Goal: Download file/media

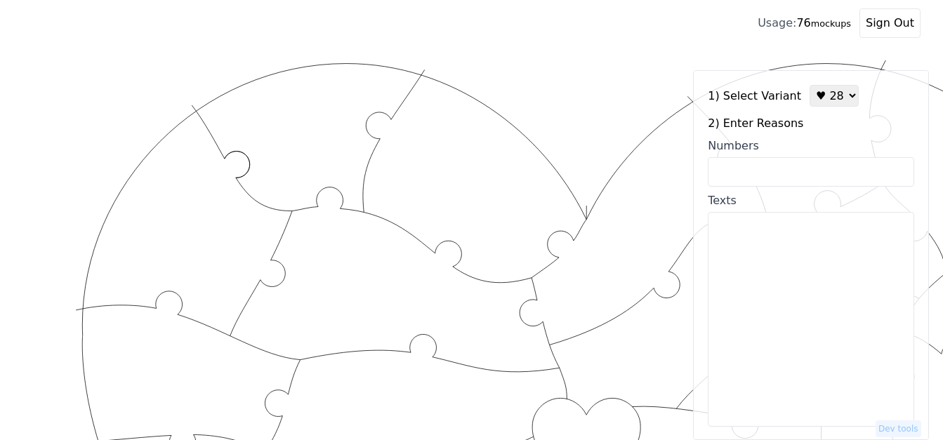
click at [810, 95] on select "♥ 12 ♥ 18 ♥ 28 ♥ 40 ♥ 50 ♥ 60 ♥ 70" at bounding box center [833, 96] width 49 height 22
select select "1"
click at [809, 85] on select "♥ 12 ♥ 18 ♥ 28 ♥ 40 ♥ 50 ♥ 60 ♥ 70" at bounding box center [833, 96] width 49 height 22
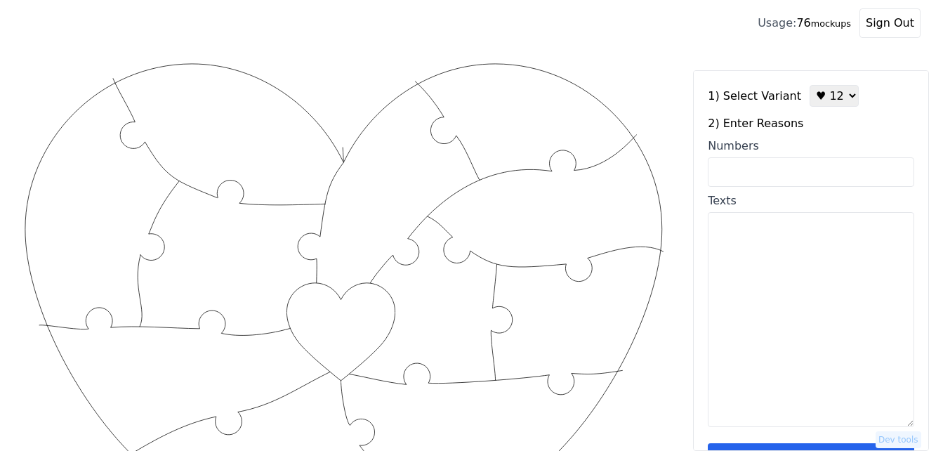
click at [755, 242] on textarea "Texts" at bounding box center [811, 319] width 206 height 215
paste textarea "1. the way you look at me 2. the way you laugh 3. your smile 4 when our feet to…"
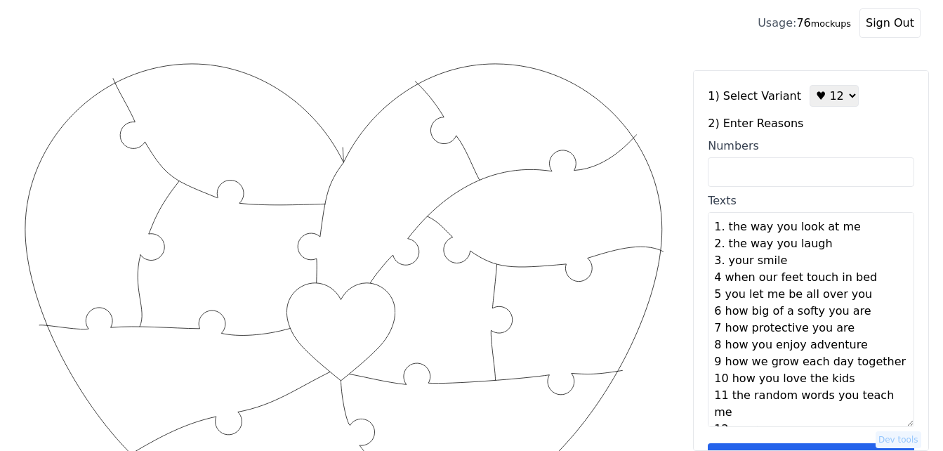
scroll to position [128, 0]
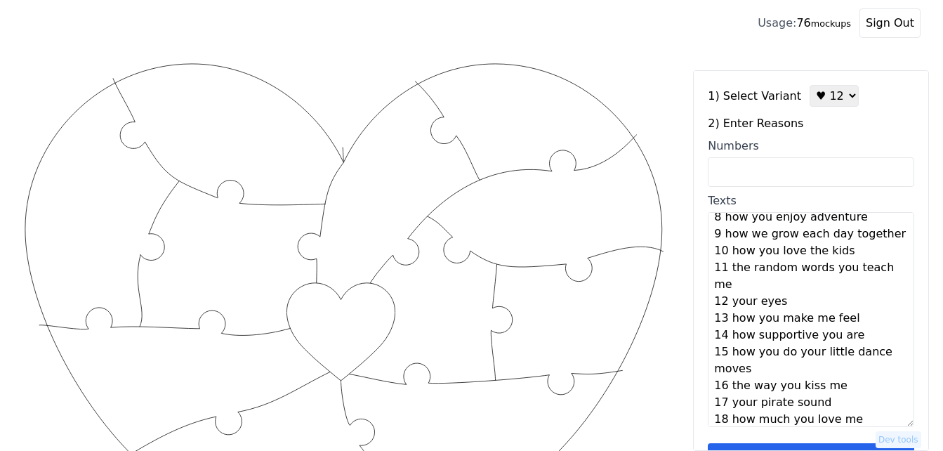
type textarea "The way you look at me The way you laugh Your smile When our feet touch in bed …"
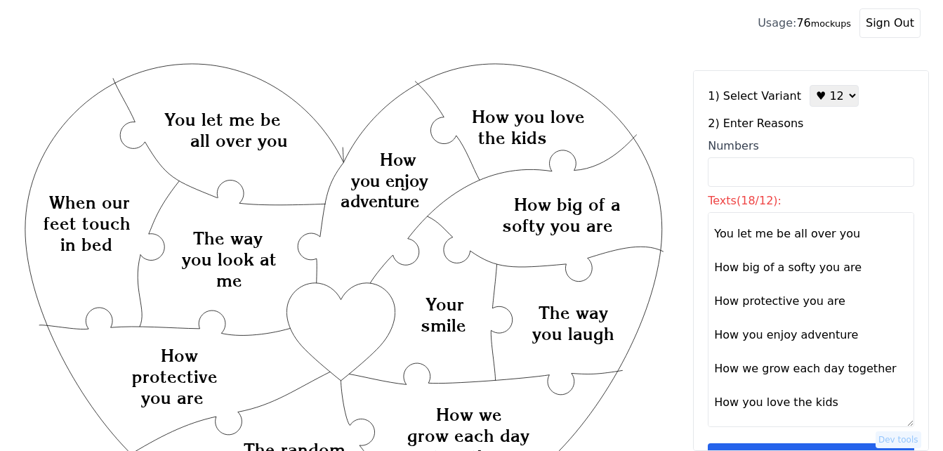
click at [831, 95] on select "♥ 12 ♥ 18 ♥ 28 ♥ 40 ♥ 50 ♥ 60 ♥ 70" at bounding box center [833, 96] width 49 height 22
select select "2"
click at [809, 85] on select "♥ 12 ♥ 18 ♥ 28 ♥ 40 ♥ 50 ♥ 60 ♥ 70" at bounding box center [833, 96] width 49 height 22
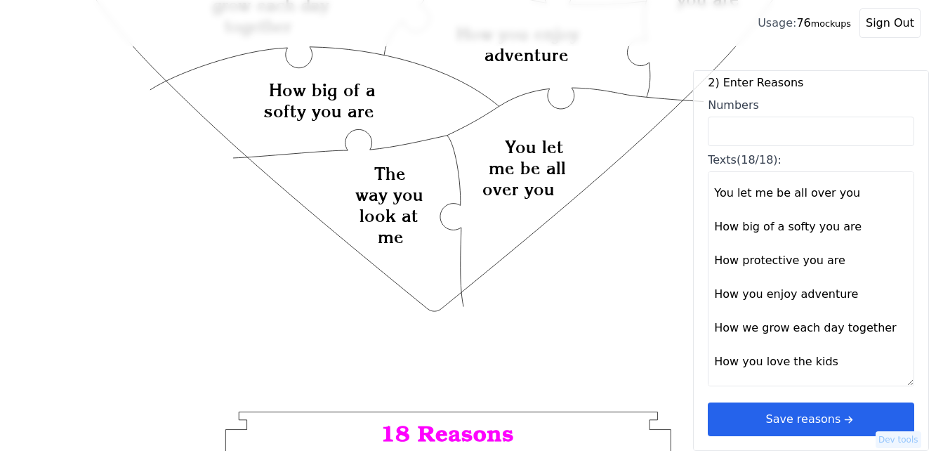
scroll to position [491, 0]
click at [795, 421] on button "Save reasons" at bounding box center [811, 419] width 206 height 34
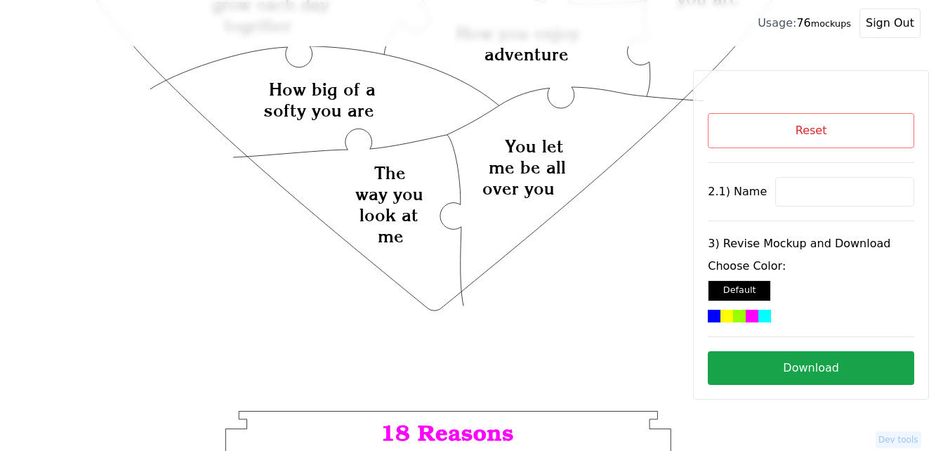
click at [812, 193] on input at bounding box center [844, 191] width 139 height 29
paste input "Smoochie"
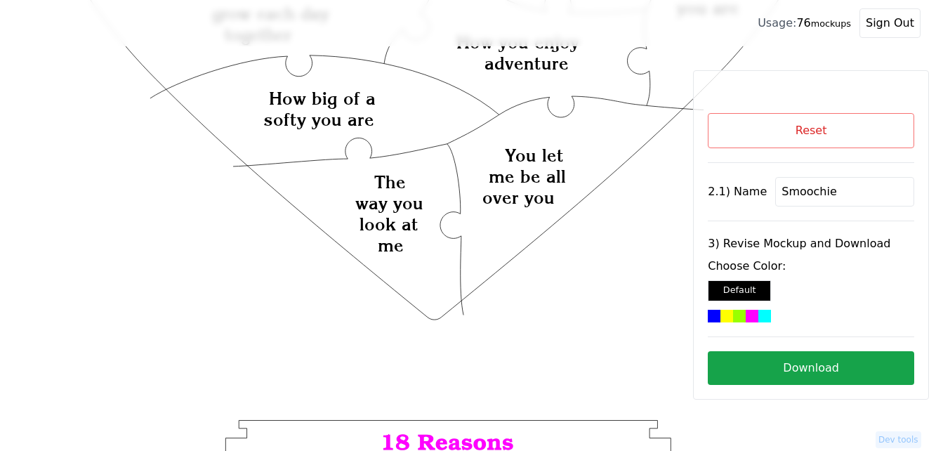
scroll to position [351, 0]
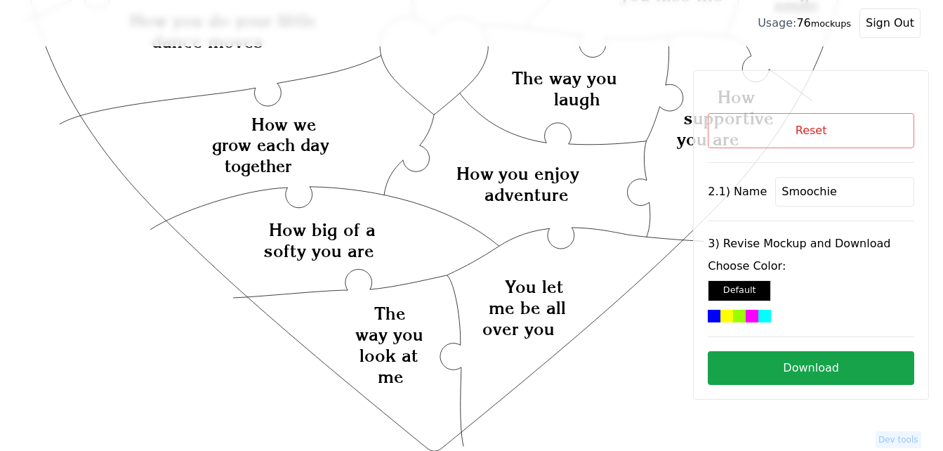
type input "Smoochie"
click at [432, 70] on icon "Created with Snap Created with Snap Created with Snap How you do your little da…" at bounding box center [434, 274] width 825 height 1130
click at [755, 316] on div at bounding box center [752, 316] width 13 height 13
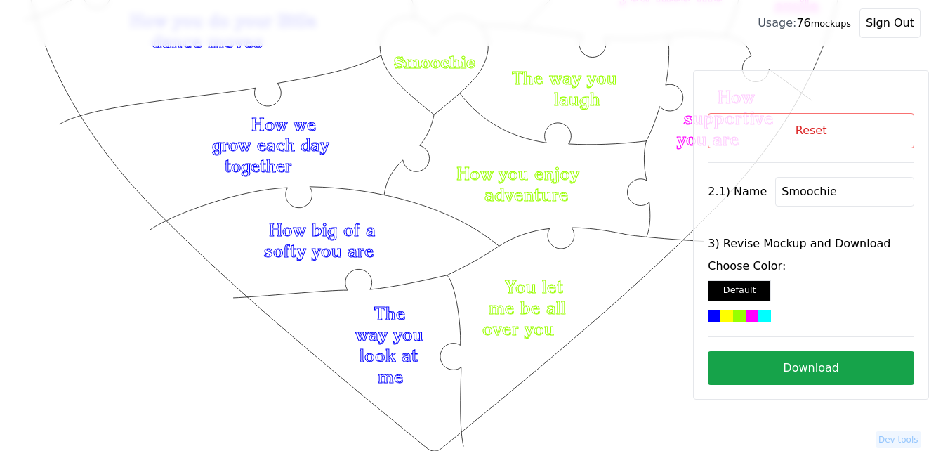
click at [785, 366] on button "Download" at bounding box center [811, 368] width 206 height 34
click at [786, 123] on button "Reset" at bounding box center [811, 130] width 206 height 35
select select "2"
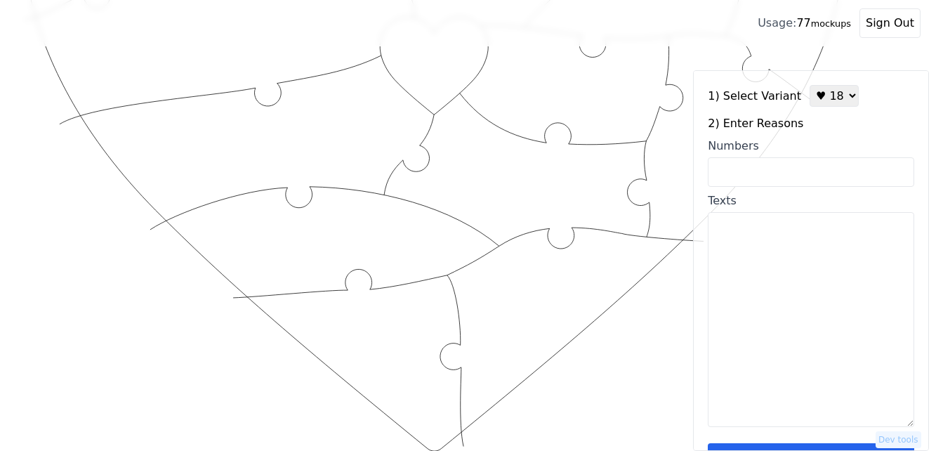
click at [774, 175] on input "Numbers" at bounding box center [811, 171] width 206 height 29
click at [746, 172] on input "Numbers" at bounding box center [811, 171] width 206 height 29
paste input "2, 25, 33, 34, 52, 66, 69, 71, 73, 77, 80, 98"
type input "2, 25, 33, 34, 52, 66, 69, 71, 73, 77, 80, 98"
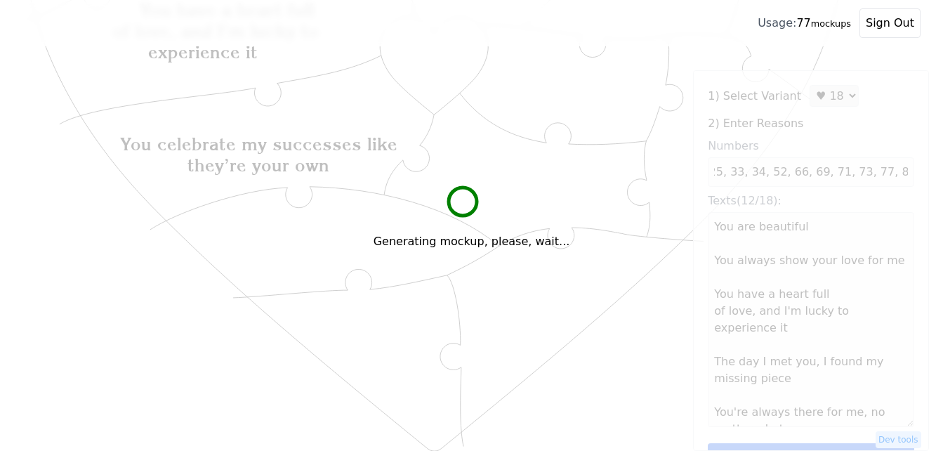
scroll to position [0, 0]
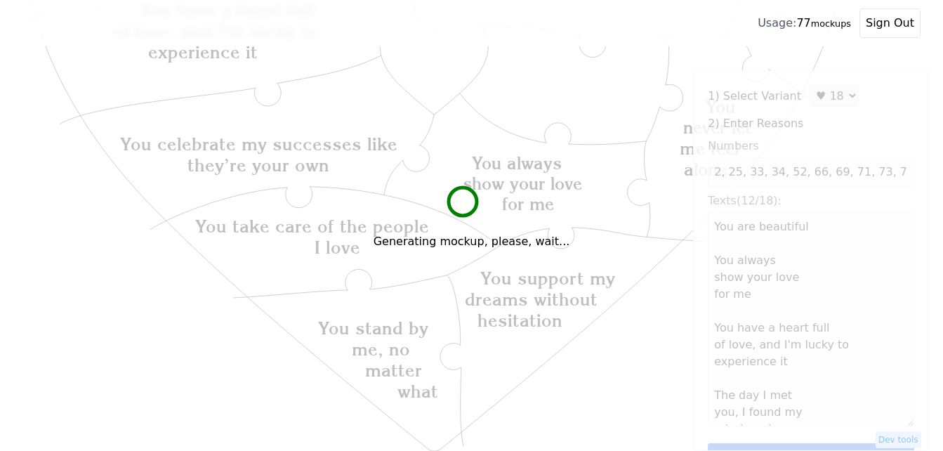
type textarea "You are beautiful You always show your love for me You have a heart full of lov…"
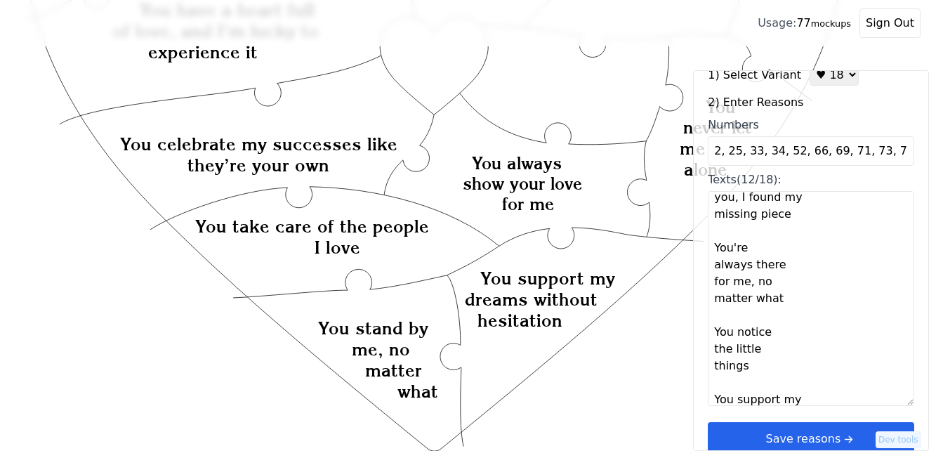
scroll to position [42, 0]
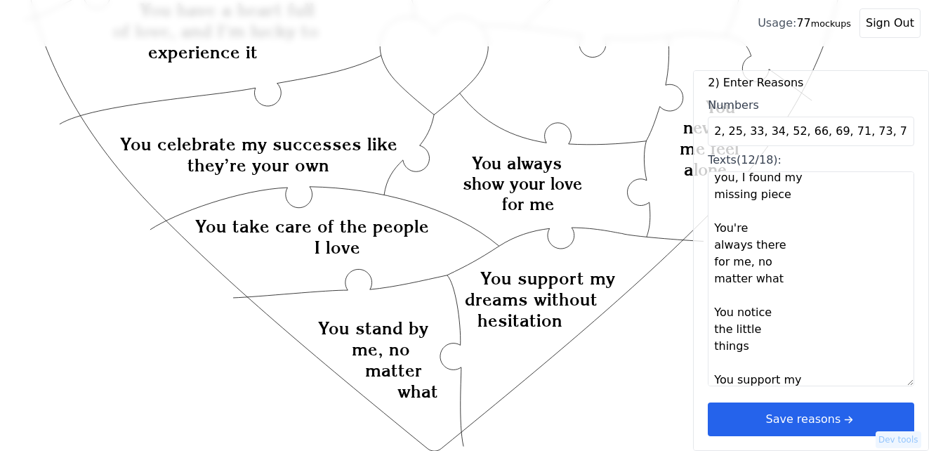
click at [861, 418] on button "Save reasons" at bounding box center [811, 419] width 206 height 34
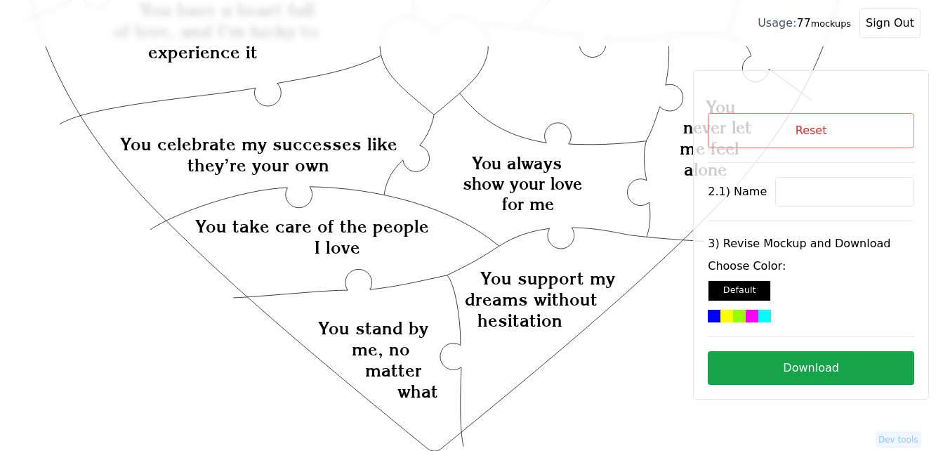
scroll to position [0, 0]
click at [760, 124] on button "Reset" at bounding box center [811, 130] width 206 height 35
select select "2"
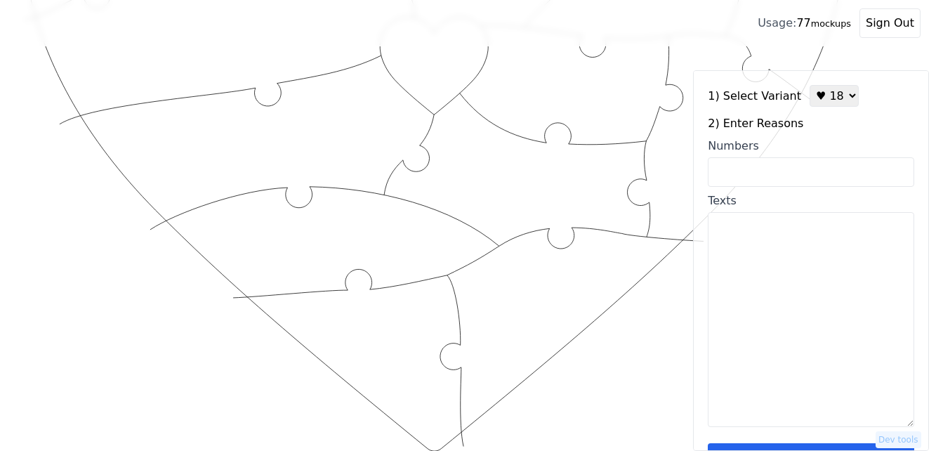
click at [798, 168] on input "Numbers" at bounding box center [811, 171] width 206 height 29
paste input "2, 25, 33, 34, 52, 66, 69, 71, 73, 77, 80, 98"
type input "2, 25, 33, 34, 52, 66, 69, 71, 73, 77, 80, 98"
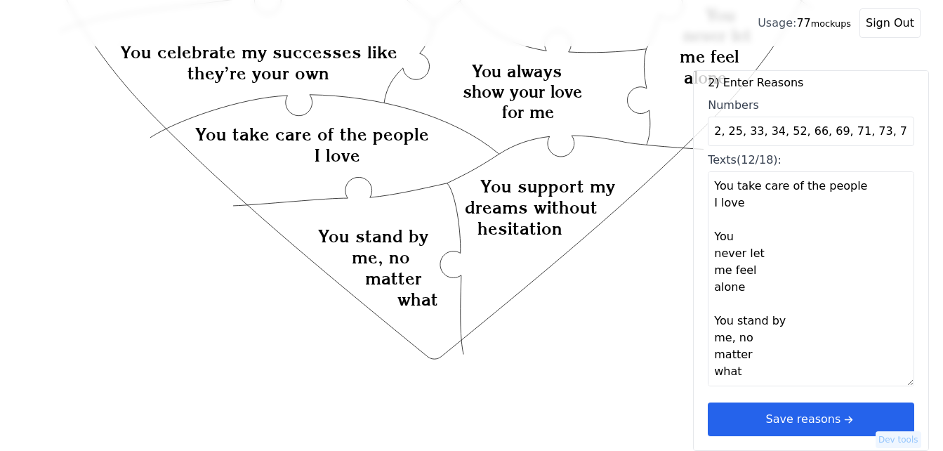
scroll to position [491, 0]
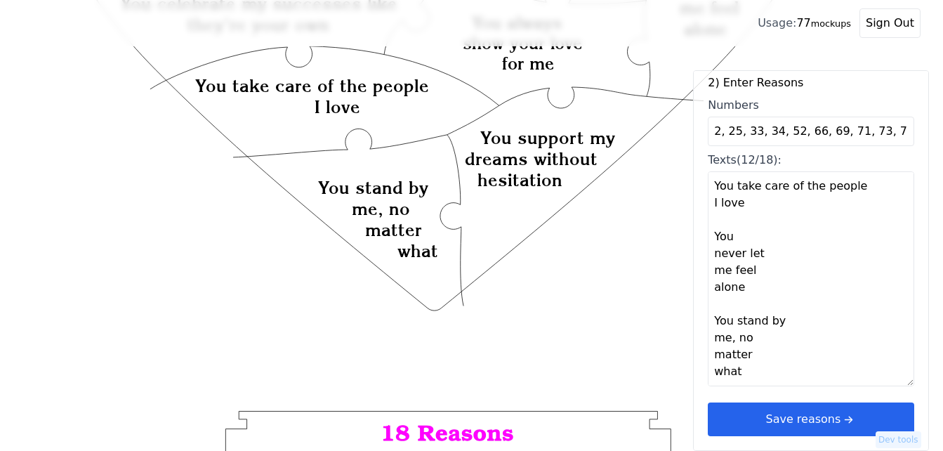
click at [716, 371] on textarea "You are beautiful You always show your love for me You have a heart full of lov…" at bounding box center [811, 278] width 206 height 215
paste textarea "1- You love Christmas! 2- You'll travel far to [GEOGRAPHIC_DATA]. 3- OH-IO 4- Y…"
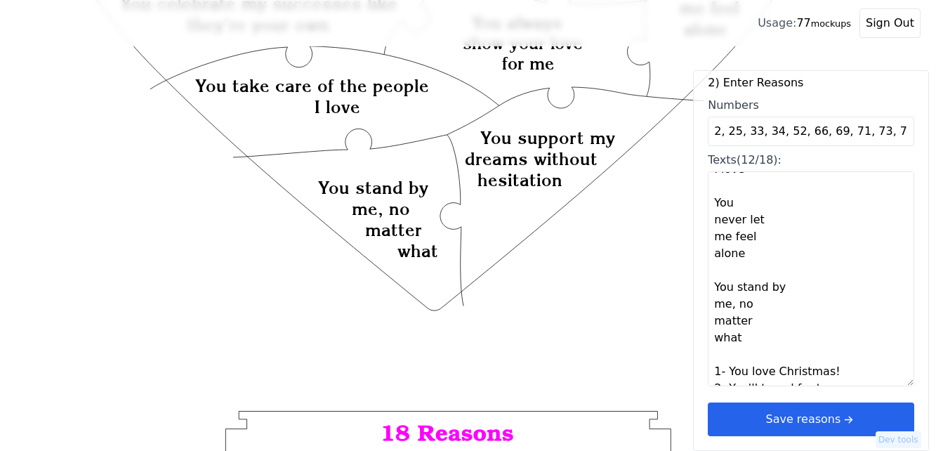
scroll to position [768, 0]
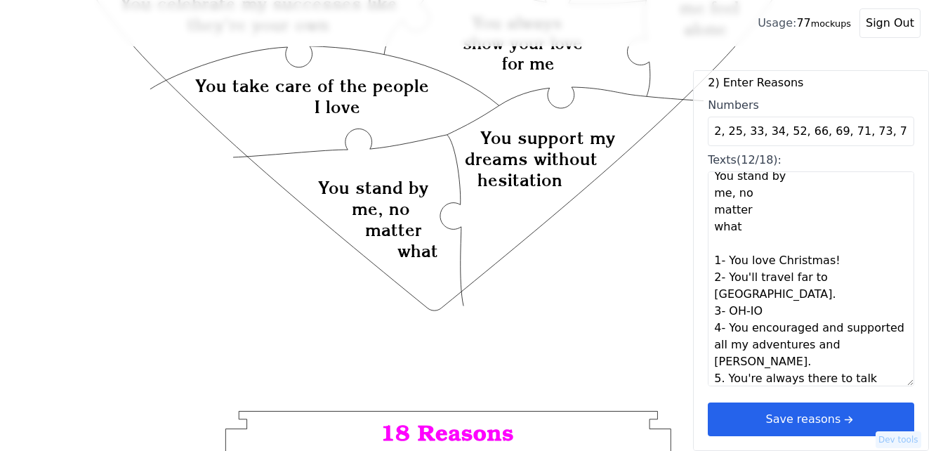
type textarea "You are beautiful You always show your love for me You have a heart full of lov…"
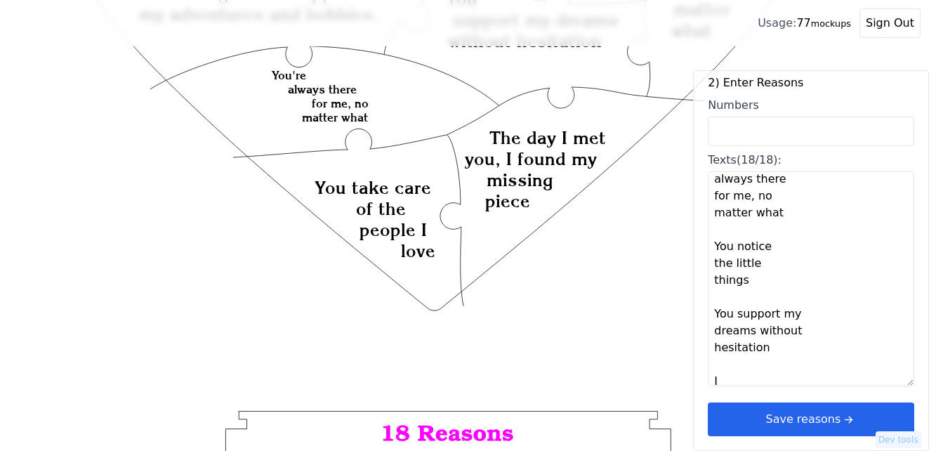
scroll to position [206, 0]
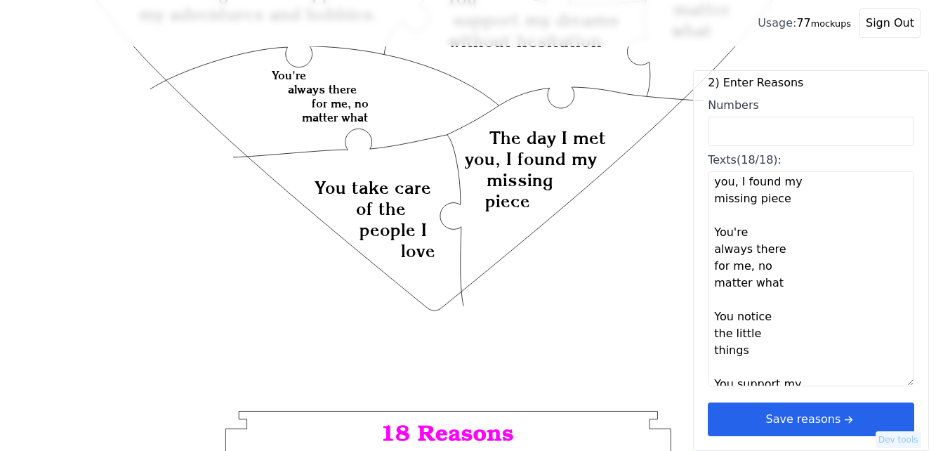
click at [713, 251] on textarea "You are beautiful You always show your love for me You have a heart full of lov…" at bounding box center [811, 278] width 206 height 215
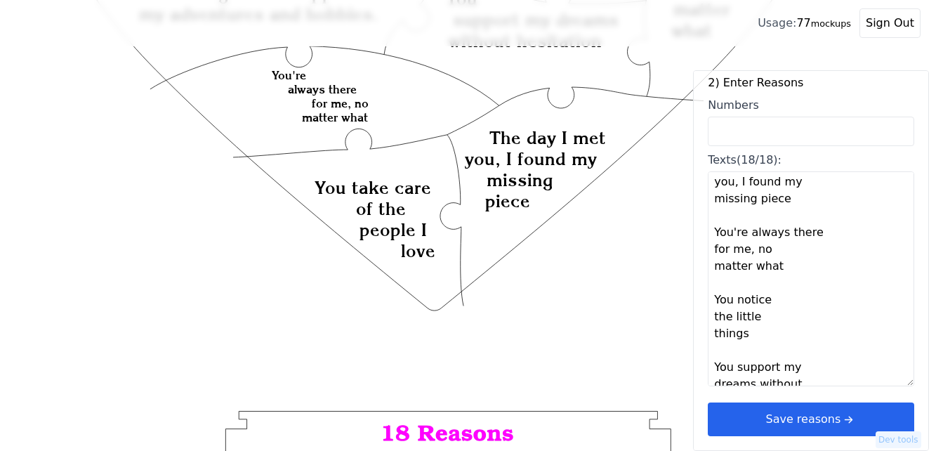
type textarea "You are beautiful You always show your love for me You have a heart full of lov…"
click at [816, 421] on button "Save reasons" at bounding box center [811, 419] width 206 height 34
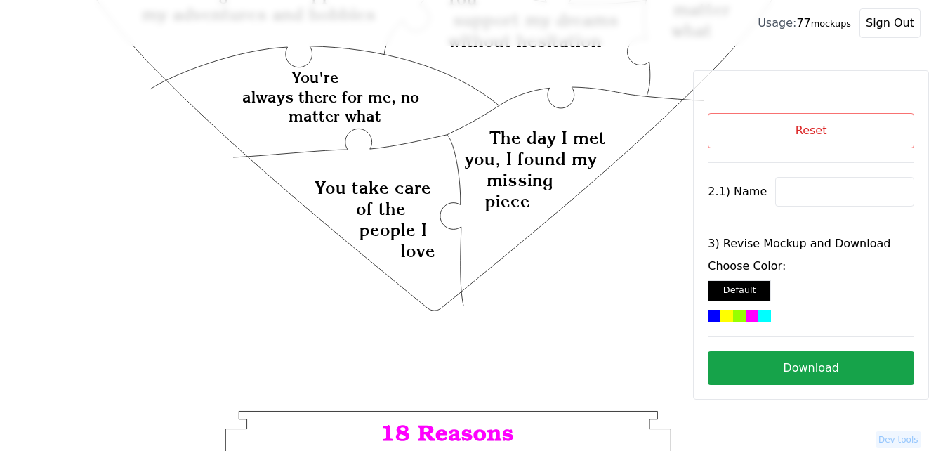
click at [800, 200] on input at bounding box center [844, 191] width 139 height 29
paste input "Nanna"
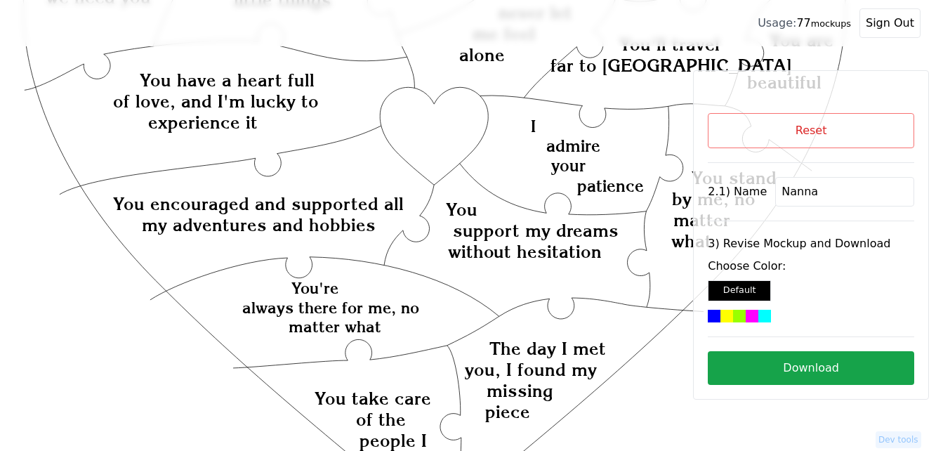
type input "Nanna"
click at [451, 135] on icon "Created with Snap Created with Snap Created with Snap You have a heart full of …" at bounding box center [434, 345] width 825 height 1130
click at [743, 320] on div at bounding box center [739, 316] width 13 height 13
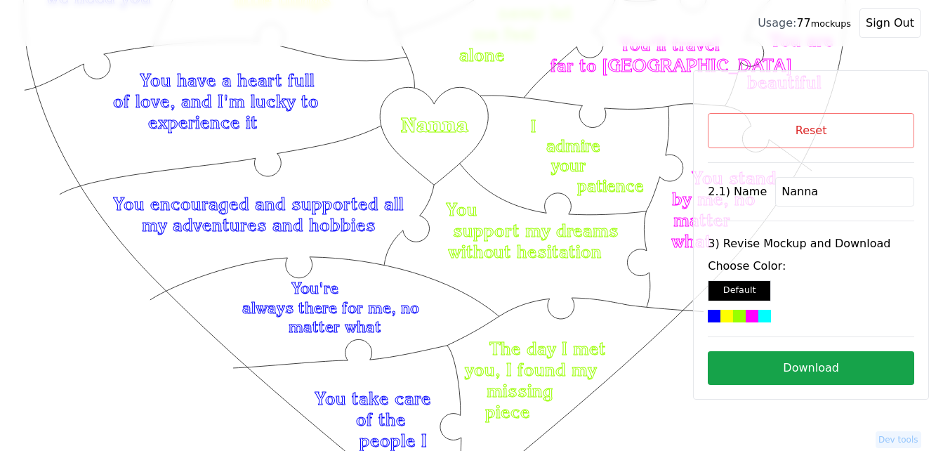
click at [810, 369] on button "Download" at bounding box center [811, 368] width 206 height 34
click at [816, 131] on button "Reset" at bounding box center [811, 130] width 206 height 35
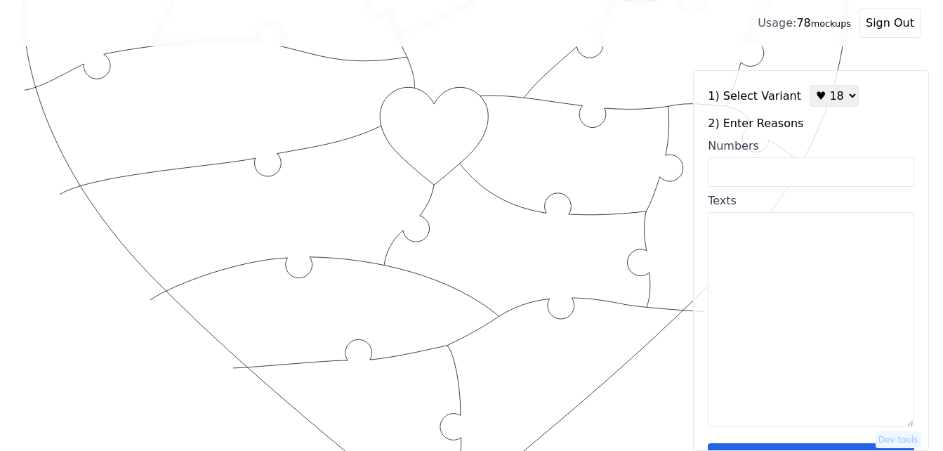
click at [819, 99] on select "♥ 12 ♥ 18 ♥ 28 ♥ 40 ♥ 50 ♥ 60 ♥ 70" at bounding box center [833, 96] width 49 height 22
select select "1"
click at [809, 85] on select "♥ 12 ♥ 18 ♥ 28 ♥ 40 ♥ 50 ♥ 60 ♥ 70" at bounding box center [833, 96] width 49 height 22
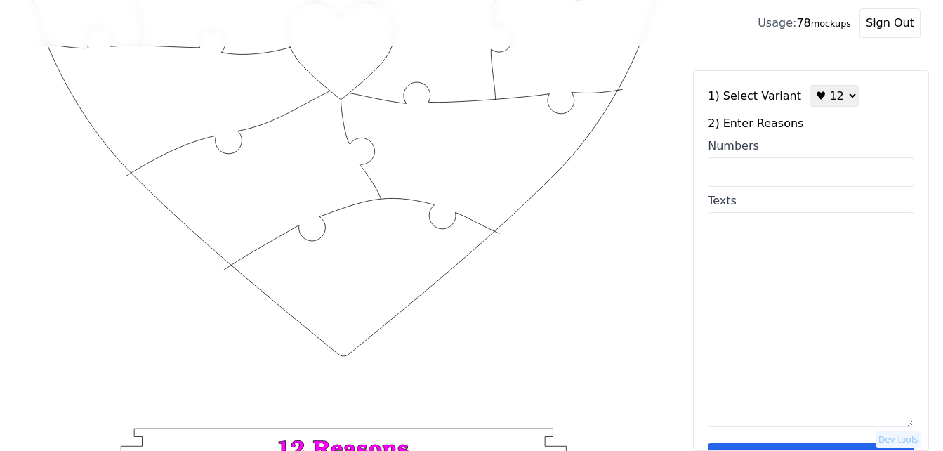
click at [802, 171] on input "Numbers" at bounding box center [811, 171] width 206 height 29
paste input "5, 8, 9, 12, 13, 35, 42, 46, 49, 52, 60, 81"
type input "5, 8, 9, 12, 13, 35, 42, 46, 49, 52, 60, 81"
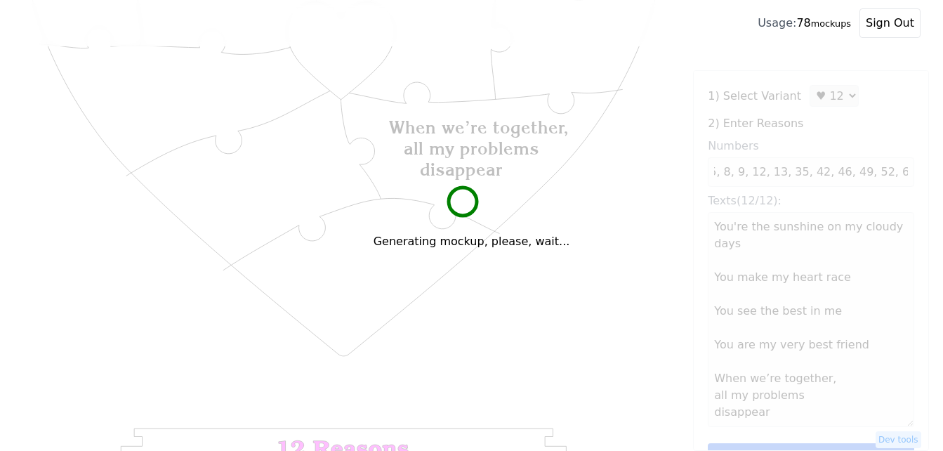
scroll to position [0, 0]
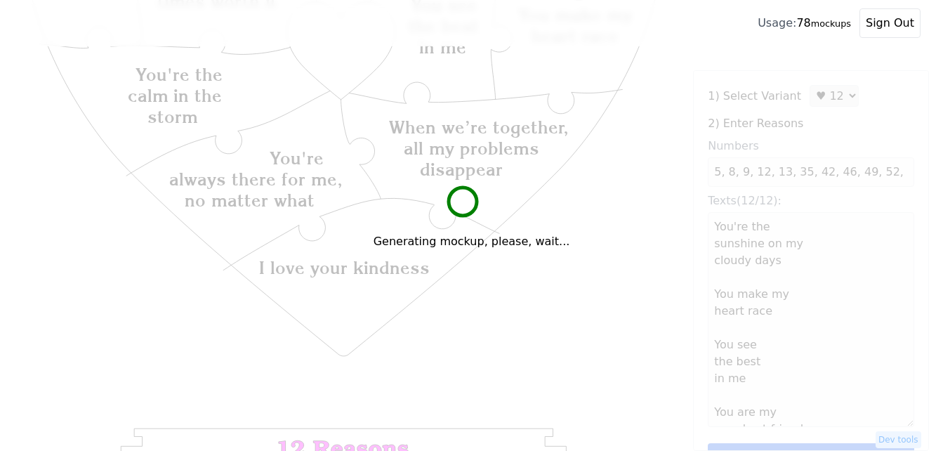
type textarea "You're the sunshine on my cloudy days You make my heart race You see the best i…"
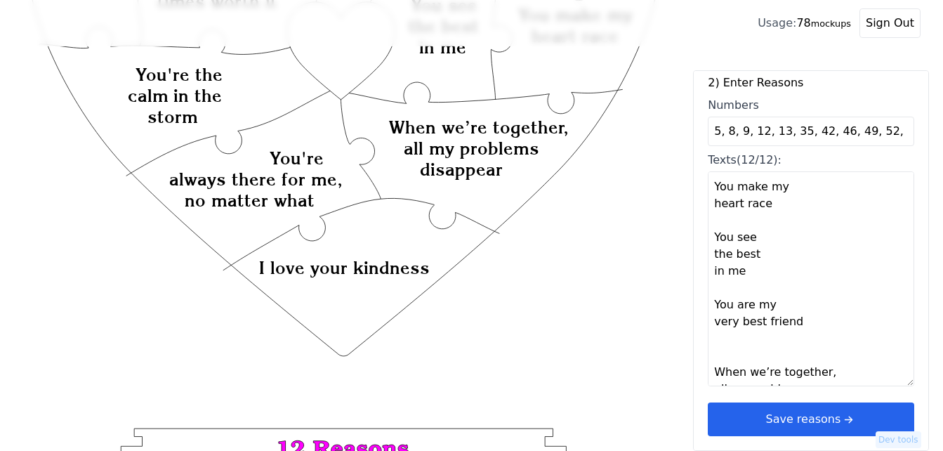
scroll to position [281, 0]
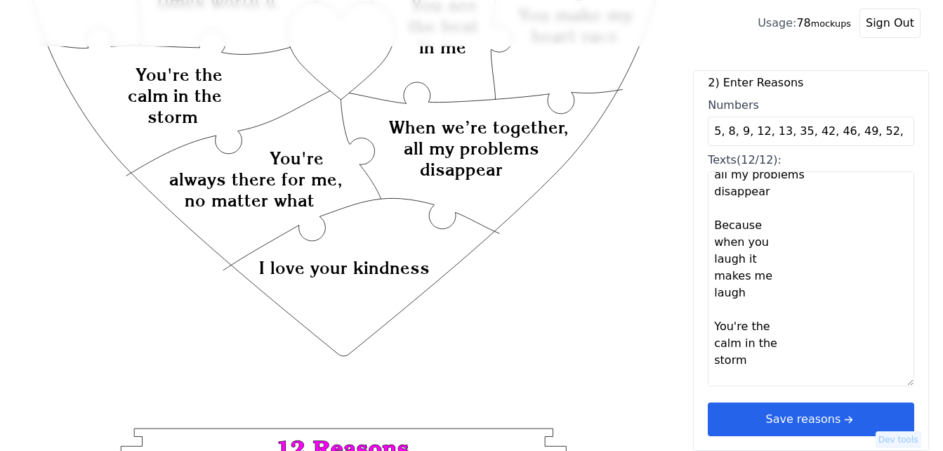
click at [806, 424] on button "Save reasons" at bounding box center [811, 419] width 206 height 34
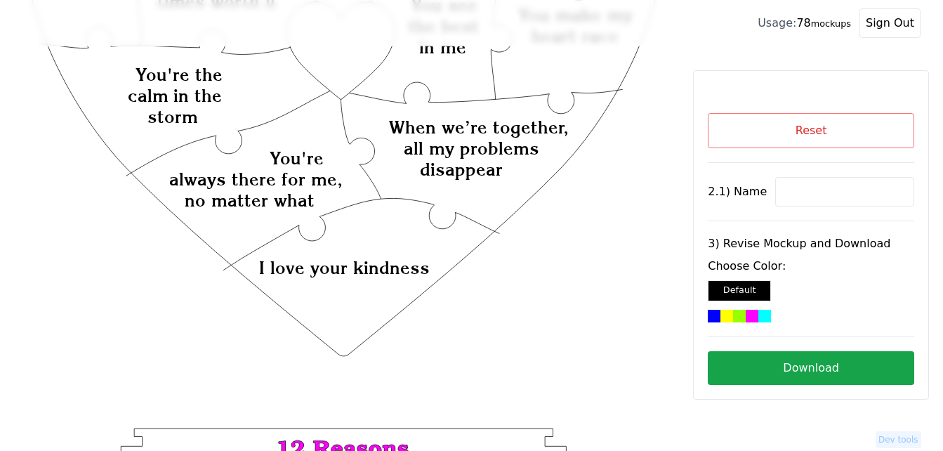
scroll to position [0, 0]
click at [785, 185] on input at bounding box center [844, 191] width 139 height 29
paste input "[PERSON_NAME]"
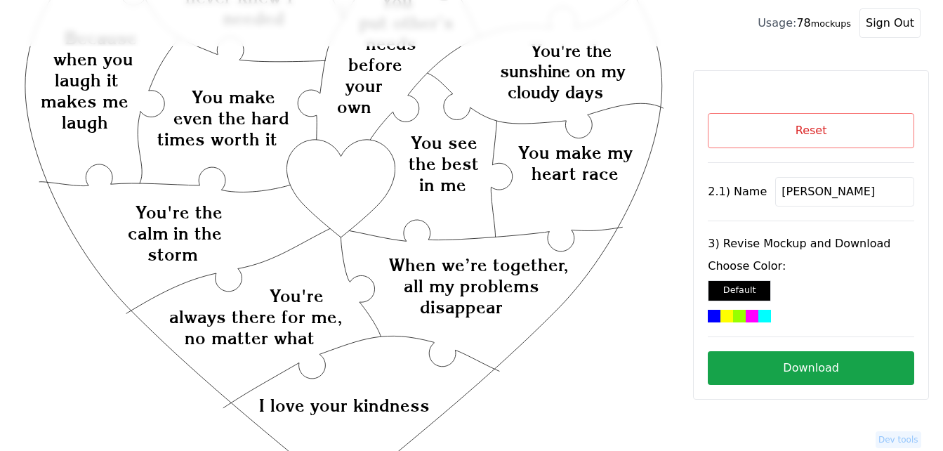
scroll to position [140, 0]
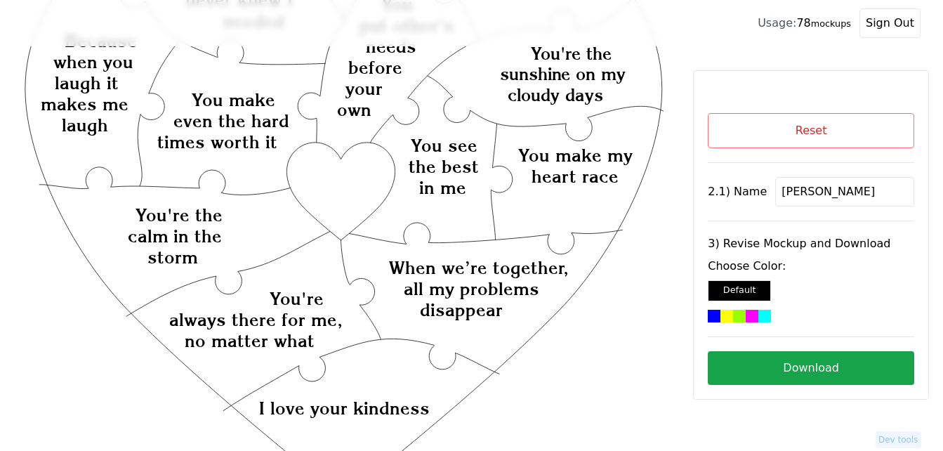
type input "[PERSON_NAME]"
click at [347, 181] on icon "Created with Snap Created with Snap Created with Snap When we’re together, all …" at bounding box center [343, 388] width 642 height 937
click at [751, 319] on div at bounding box center [752, 316] width 13 height 13
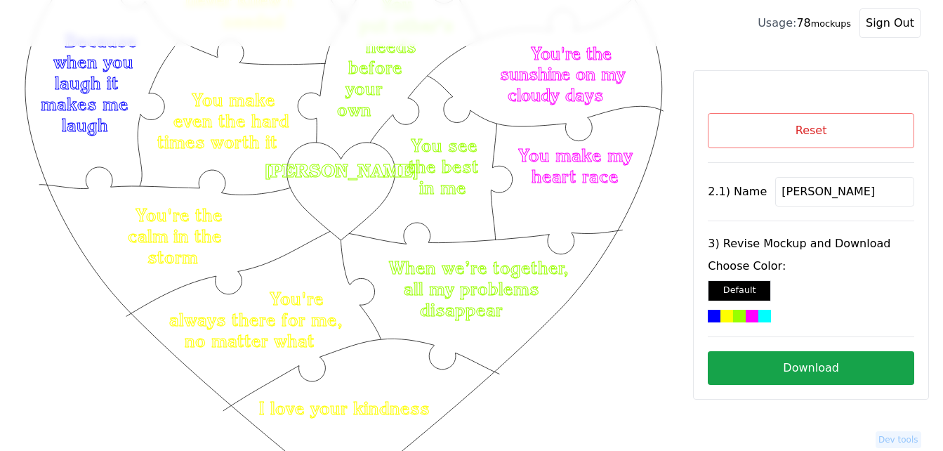
click at [866, 365] on button "Download" at bounding box center [811, 368] width 206 height 34
click at [750, 131] on button "Reset" at bounding box center [811, 130] width 206 height 35
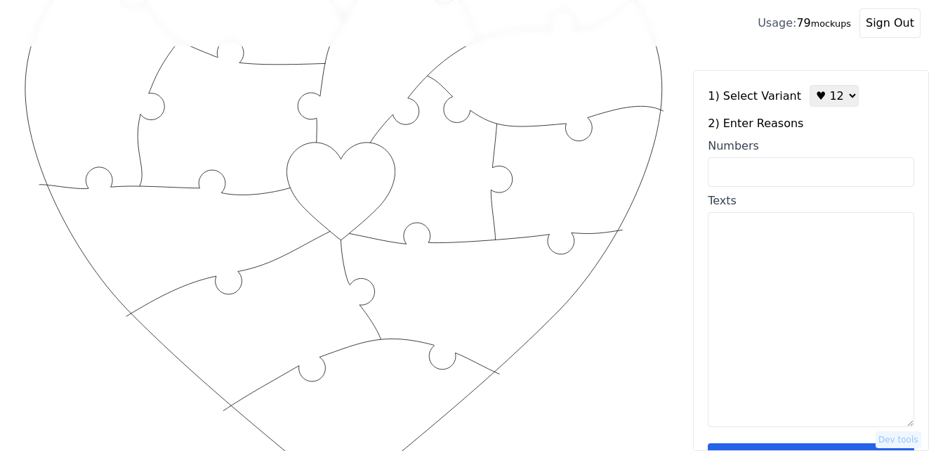
click at [774, 176] on input "Numbers" at bounding box center [811, 171] width 206 height 29
paste input "1) You love me through my highs and lows 2) You were the missing piece in my pu…"
type input "1) You love me through my highs and lows 2) You were the missing piece in my pu…"
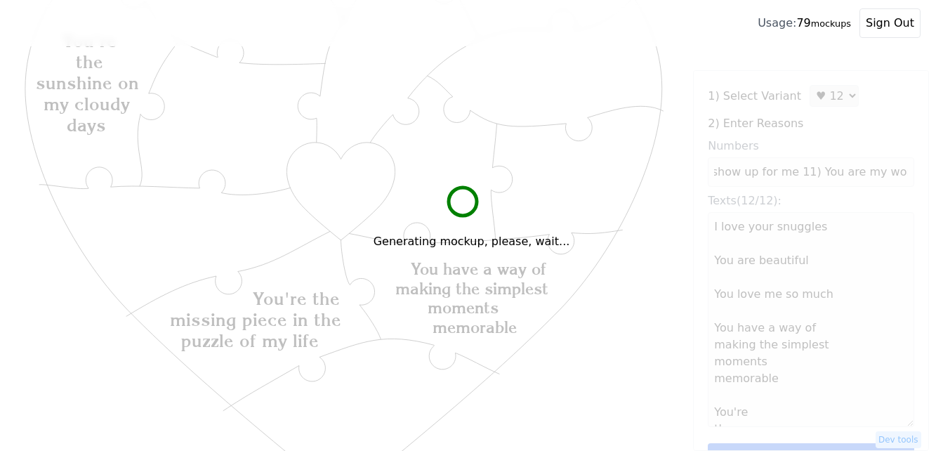
scroll to position [0, 0]
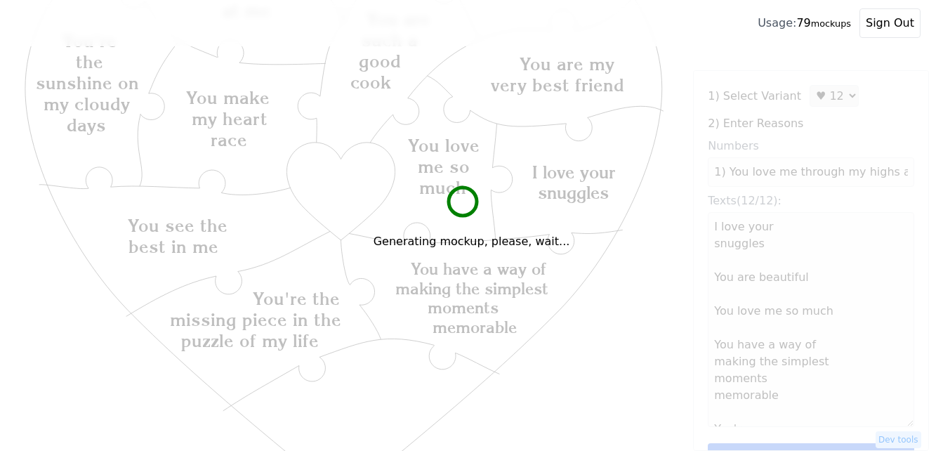
type textarea "I love your snuggles You are beautiful You love me so much You have a way of ma…"
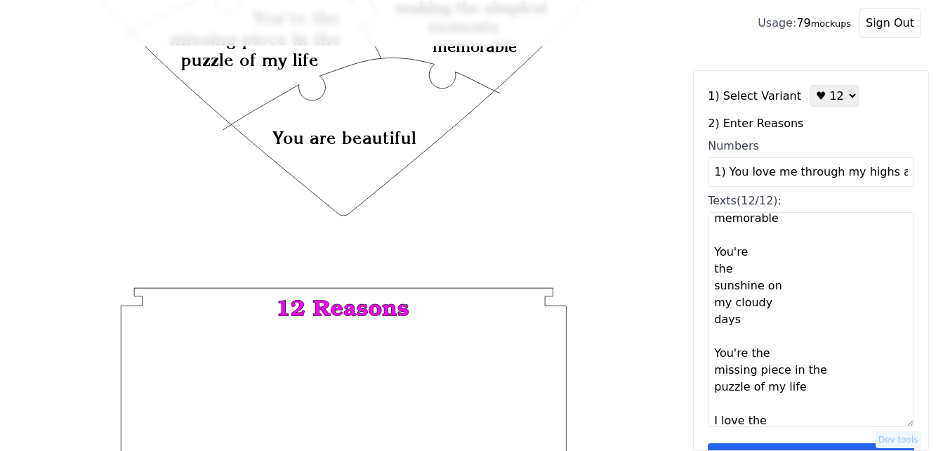
scroll to position [42, 0]
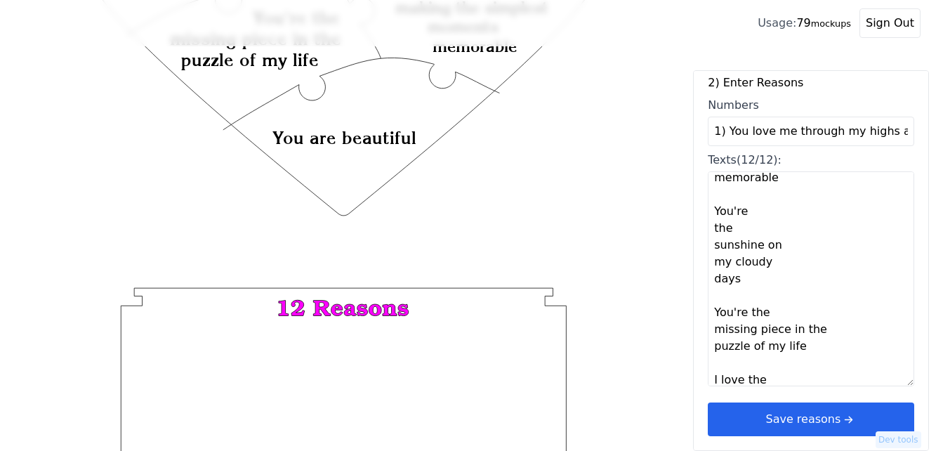
click at [861, 415] on button "Save reasons" at bounding box center [811, 419] width 206 height 34
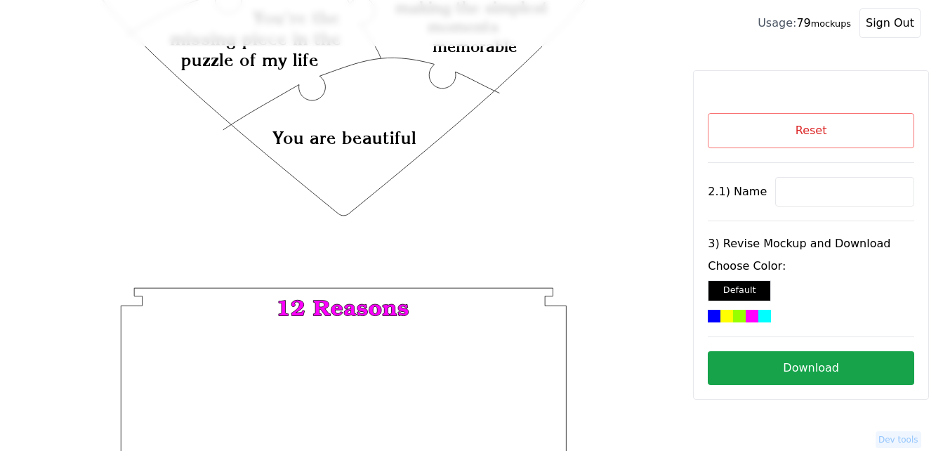
click at [809, 124] on button "Reset" at bounding box center [811, 130] width 206 height 35
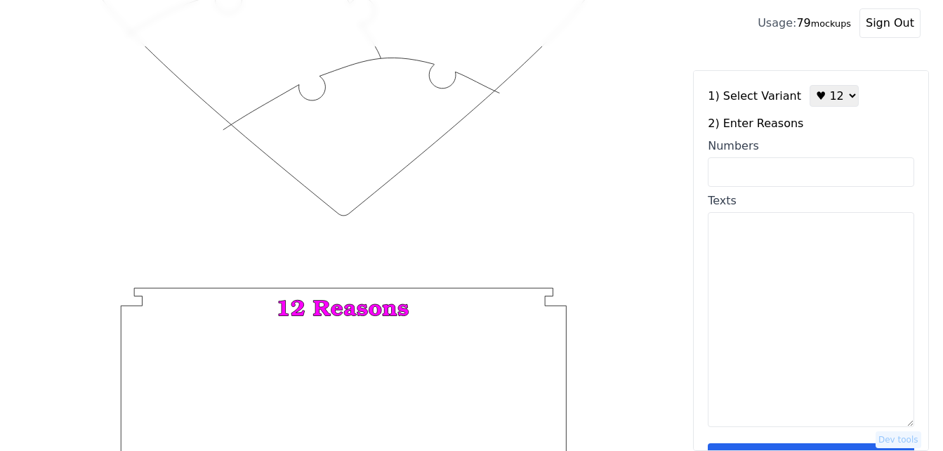
click at [786, 325] on textarea "Texts" at bounding box center [811, 319] width 206 height 215
paste textarea "1) You love me through my highs and lows 2) You were the missing piece in my pu…"
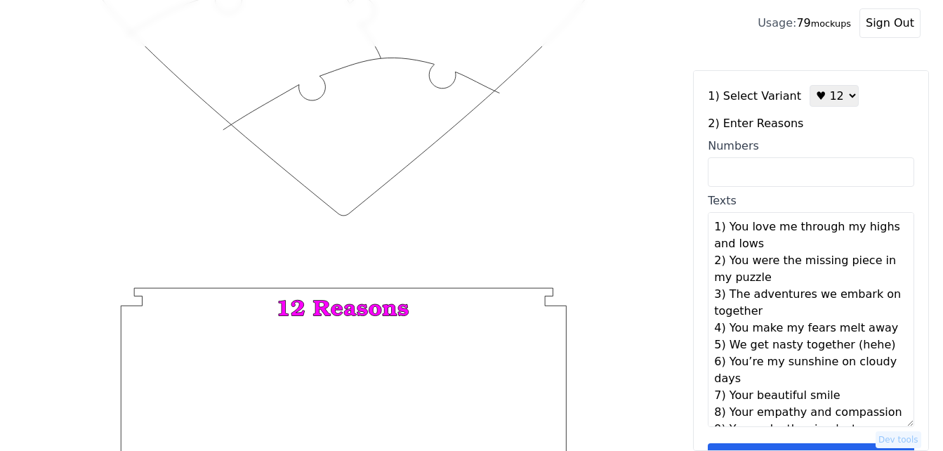
scroll to position [94, 0]
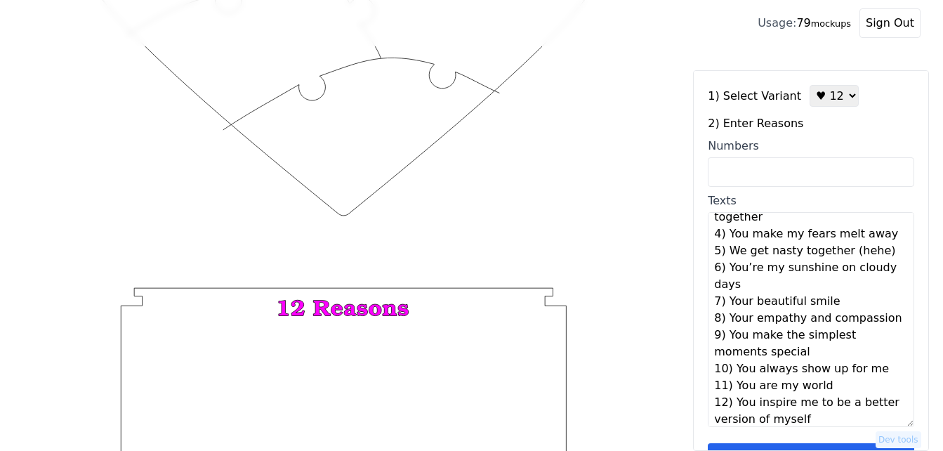
type textarea "You love me through my highs and lows You were the missing piece in my puzzle T…"
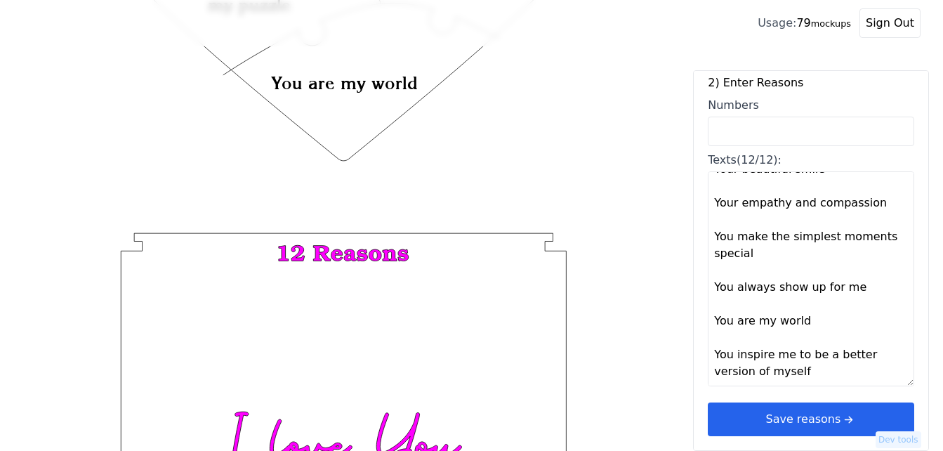
scroll to position [546, 0]
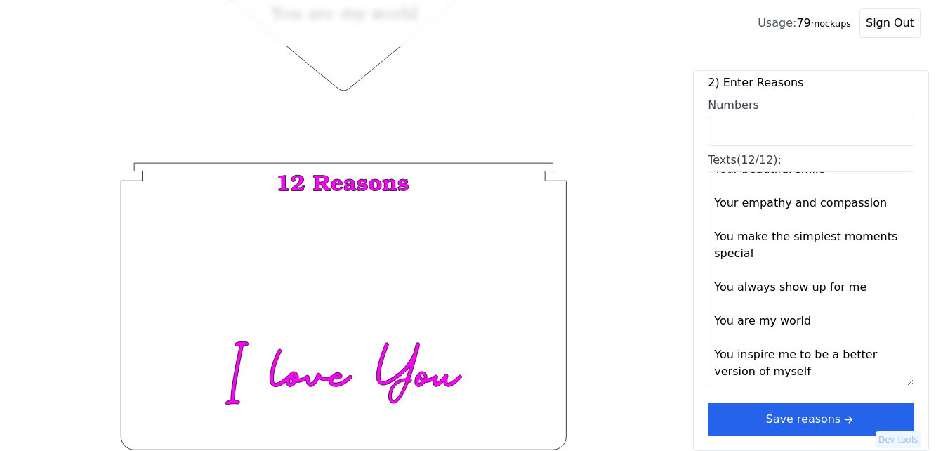
click at [844, 414] on icon "arrow right short" at bounding box center [847, 418] width 15 height 15
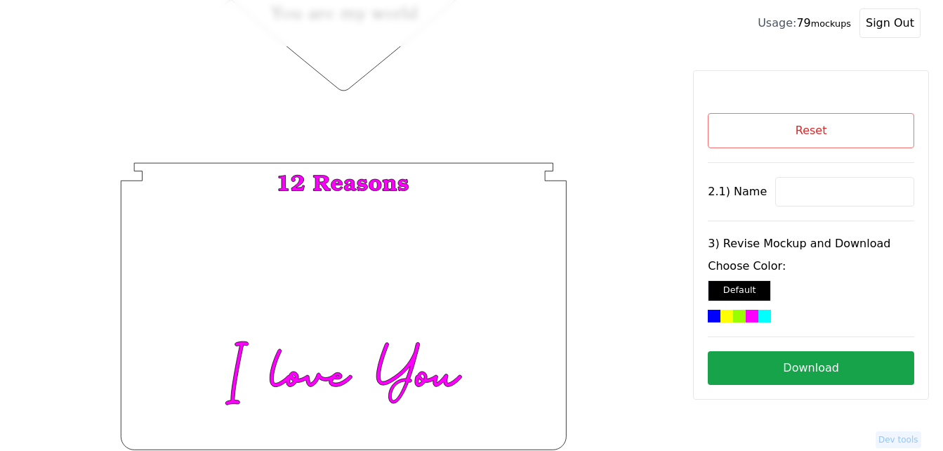
click at [788, 193] on input at bounding box center [844, 191] width 139 height 29
paste input "Cliff"
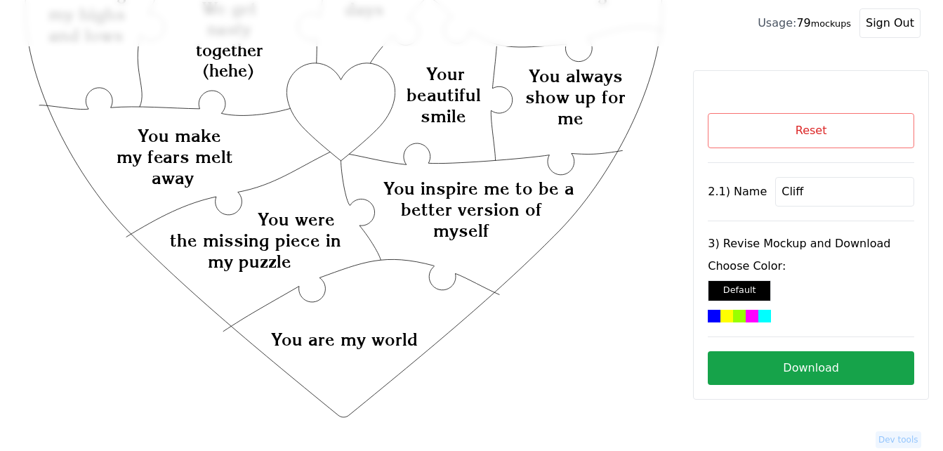
scroll to position [195, 0]
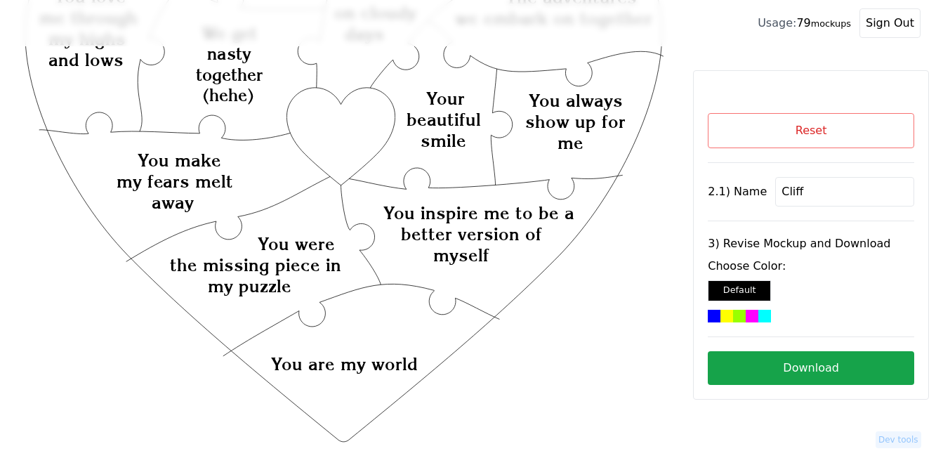
type input "Cliff"
click at [337, 138] on icon "Created with Snap Created with Snap Created with Snap You inspire me to be a be…" at bounding box center [343, 333] width 642 height 937
click at [756, 315] on div at bounding box center [752, 316] width 13 height 13
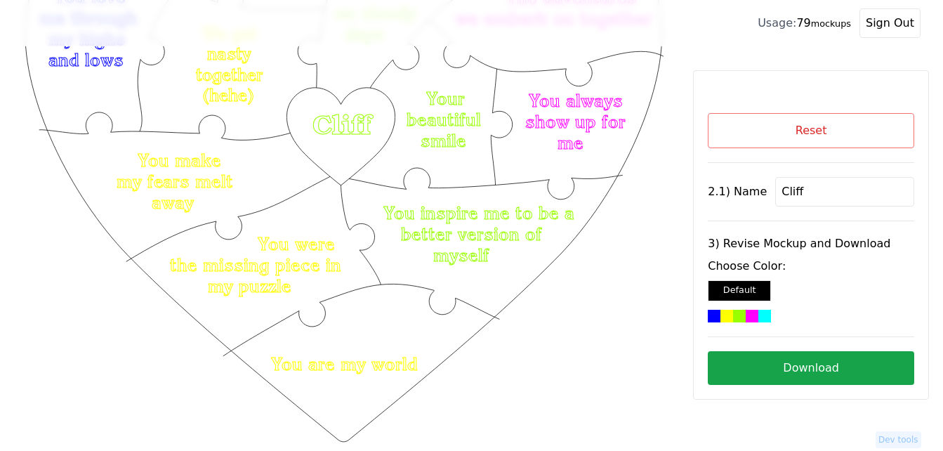
click at [826, 372] on button "Download" at bounding box center [811, 368] width 206 height 34
click at [762, 136] on button "Reset" at bounding box center [811, 130] width 206 height 35
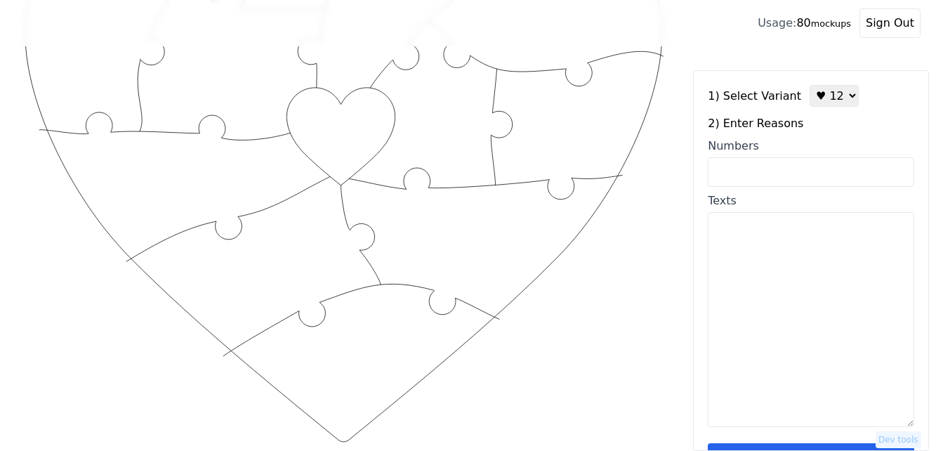
click at [826, 99] on select "♥ 12 ♥ 18 ♥ 28 ♥ 40 ♥ 50 ♥ 60 ♥ 70" at bounding box center [833, 96] width 49 height 22
select select "2"
click at [809, 85] on select "♥ 12 ♥ 18 ♥ 28 ♥ 40 ♥ 50 ♥ 60 ♥ 70" at bounding box center [833, 96] width 49 height 22
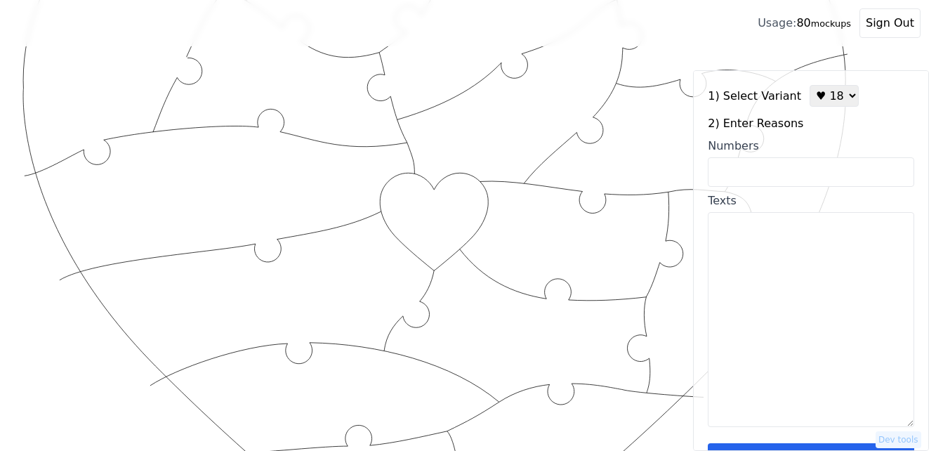
click at [791, 174] on input "Numbers" at bounding box center [811, 171] width 206 height 29
paste input "16, 75, 35"
type input "16, 75, 35"
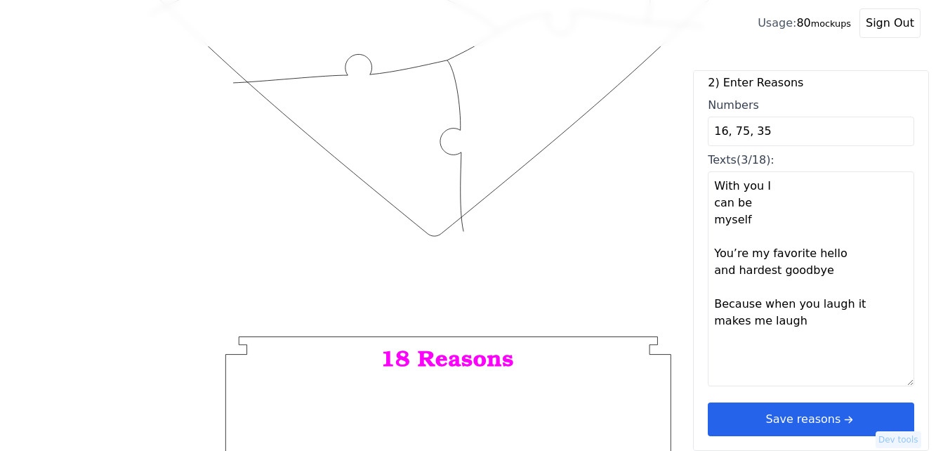
scroll to position [616, 0]
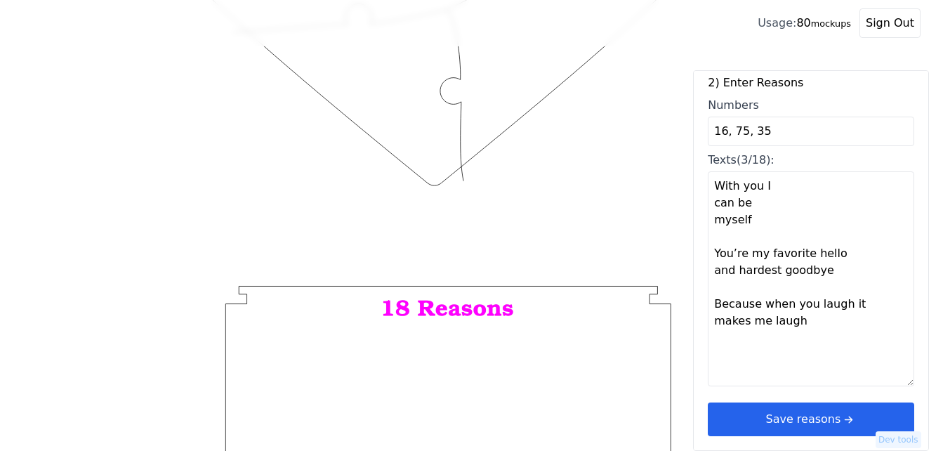
click at [815, 327] on textarea "With you I can be myself You’re my favorite hello and hardest goodbye Because w…" at bounding box center [811, 278] width 206 height 215
paste textarea "1. How your smile lights up even in the darkest nights 2. Your laughter makes m…"
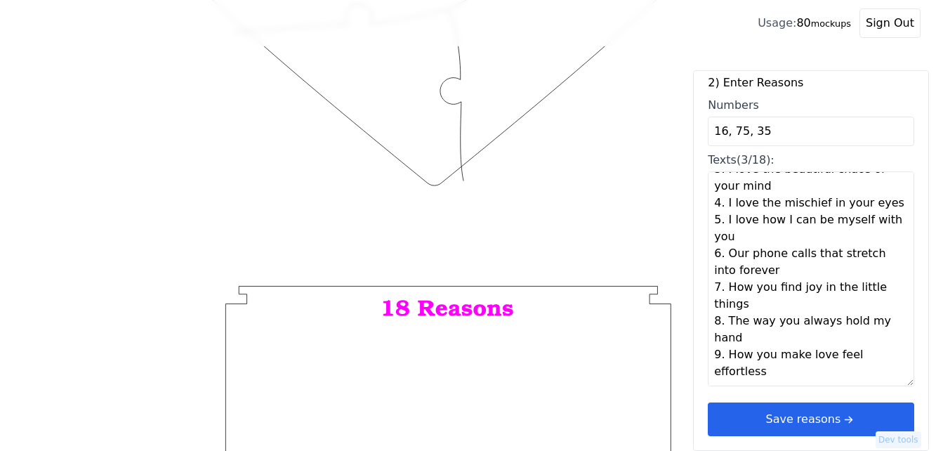
scroll to position [476, 0]
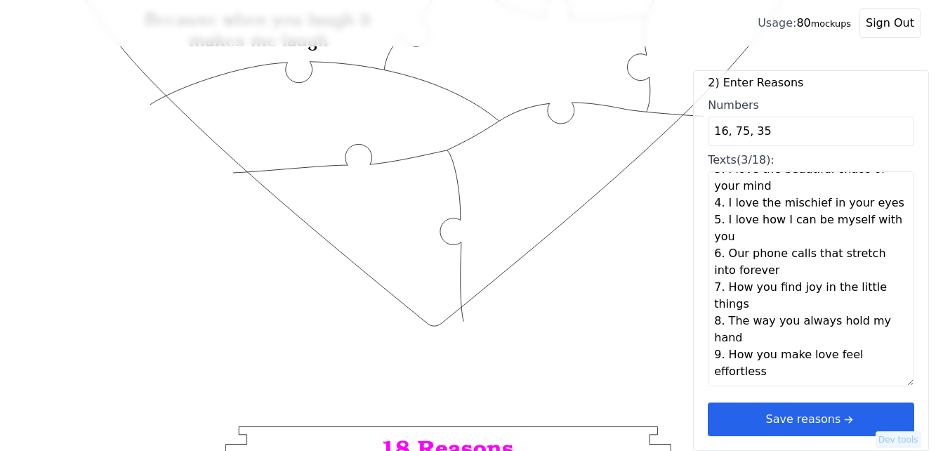
type textarea "With you I can be myself You’re my favorite hello and hardest goodbye Because w…"
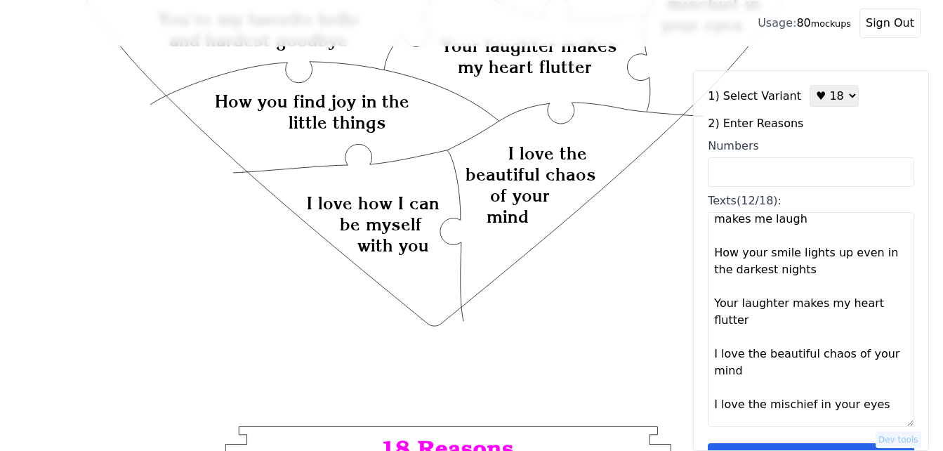
scroll to position [139, 0]
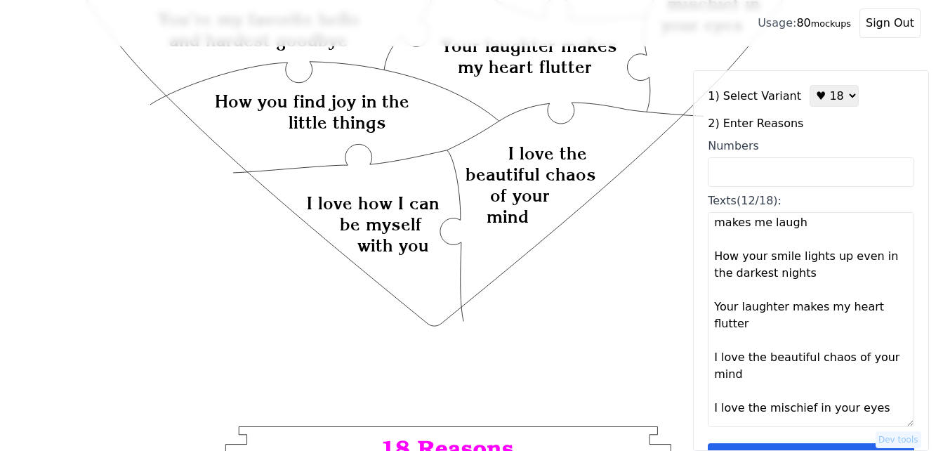
click at [828, 95] on select "♥ 12 ♥ 18 ♥ 28 ♥ 40 ♥ 50 ♥ 60 ♥ 70" at bounding box center [833, 96] width 49 height 22
select select "1"
click at [809, 85] on select "♥ 12 ♥ 18 ♥ 28 ♥ 40 ♥ 50 ♥ 60 ♥ 70" at bounding box center [833, 96] width 49 height 22
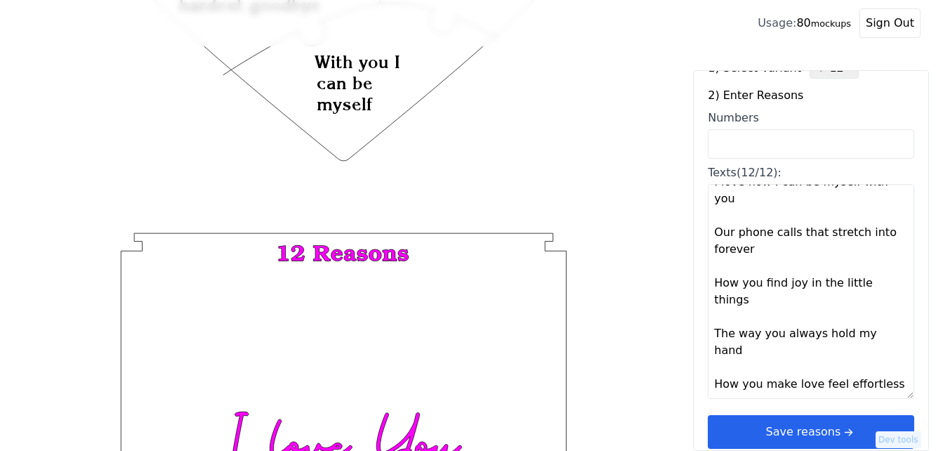
scroll to position [42, 0]
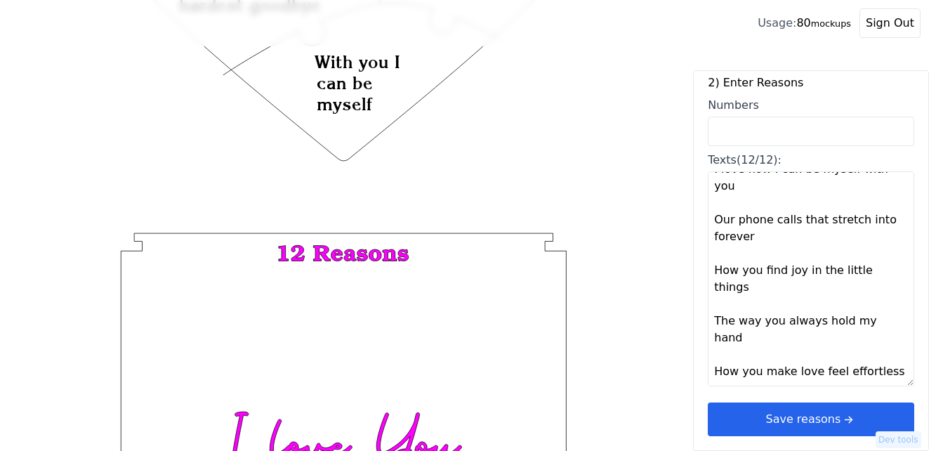
click at [840, 415] on icon "arrow right short" at bounding box center [847, 418] width 15 height 15
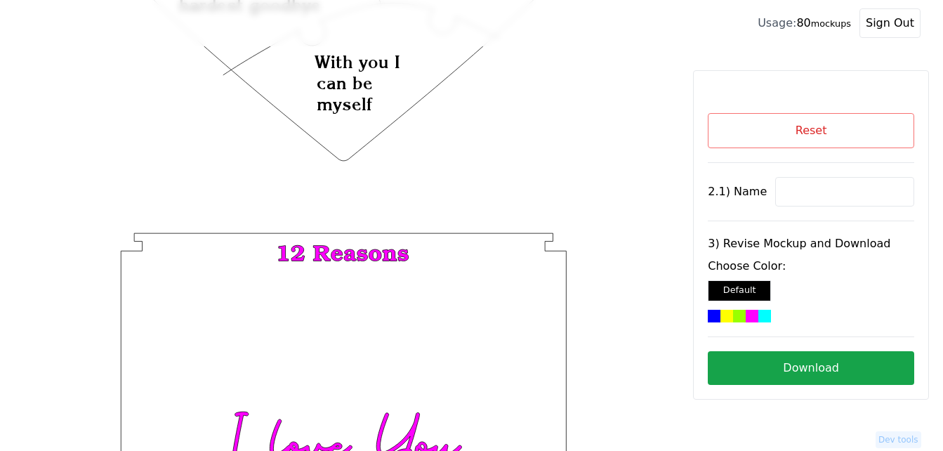
scroll to position [0, 0]
click at [790, 193] on input at bounding box center [844, 191] width 139 height 29
paste input "[PERSON_NAME]"
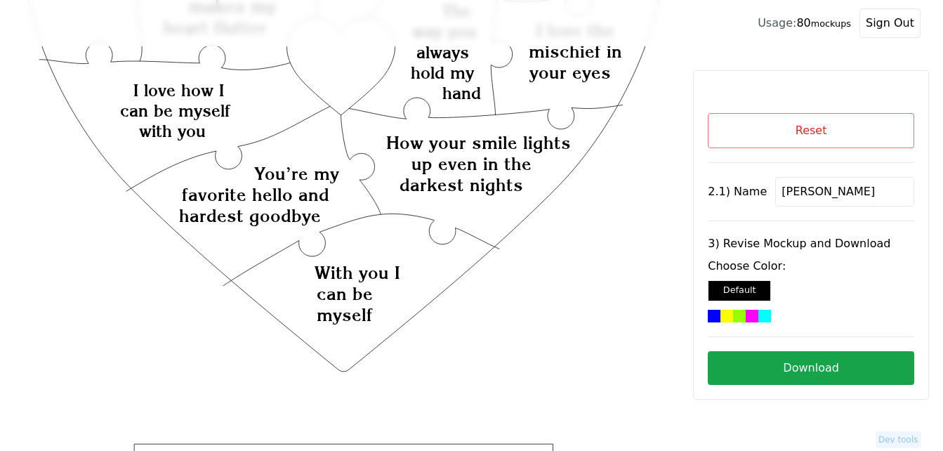
scroll to position [125, 0]
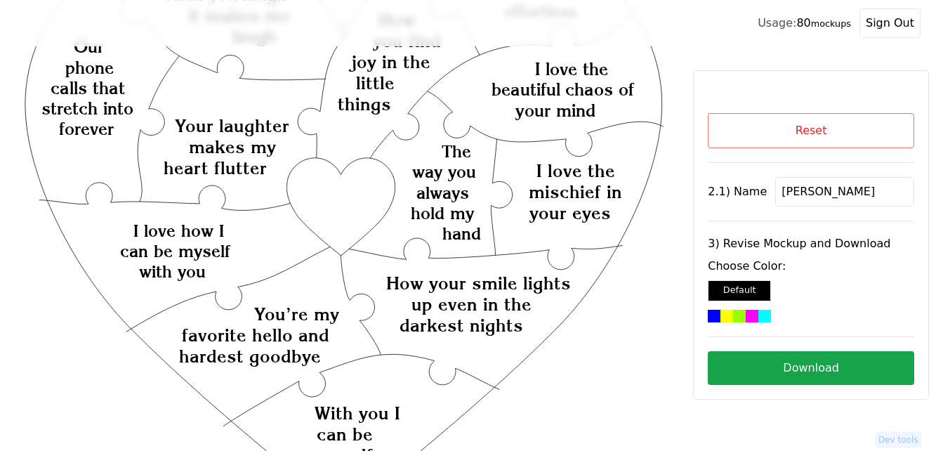
type input "[PERSON_NAME]"
click at [341, 201] on icon "Created with Snap Created with Snap Created with Snap How your smile lights up …" at bounding box center [343, 403] width 642 height 937
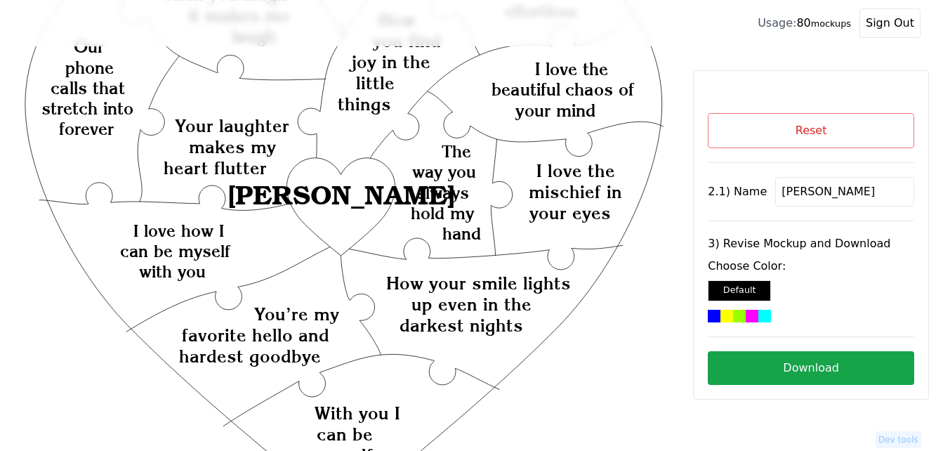
click at [743, 312] on div at bounding box center [739, 316] width 13 height 13
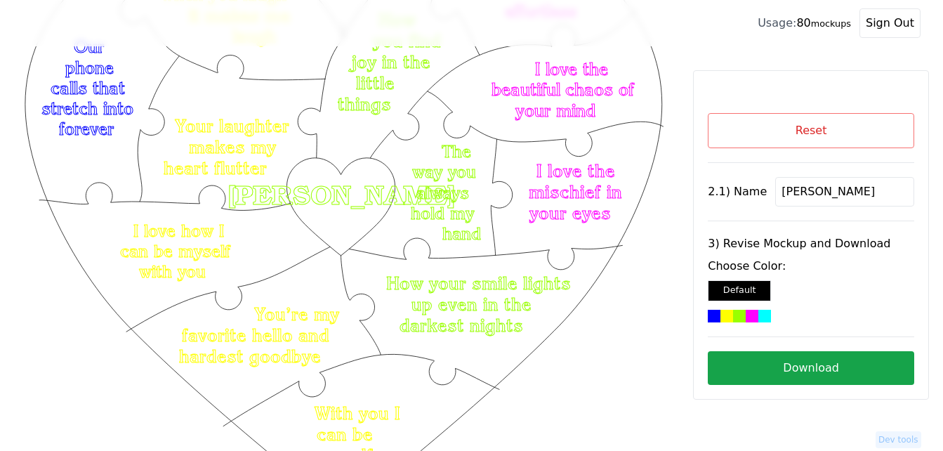
click at [795, 365] on button "Download" at bounding box center [811, 368] width 206 height 34
